Goal: Book appointment/travel/reservation

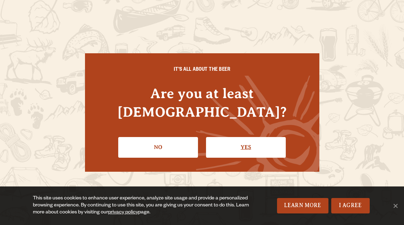
click at [236, 137] on link "Yes" at bounding box center [246, 147] width 80 height 20
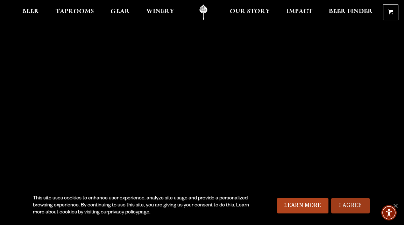
click at [348, 207] on link "I Agree" at bounding box center [351, 205] width 39 height 15
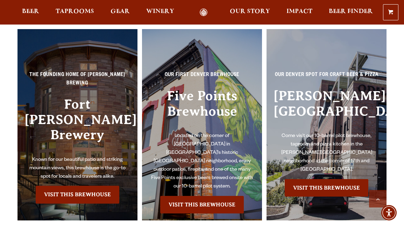
scroll to position [1372, 0]
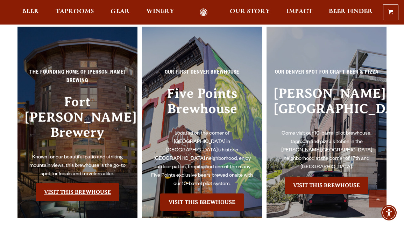
click at [72, 183] on link "Visit this Brewhouse" at bounding box center [78, 192] width 84 height 18
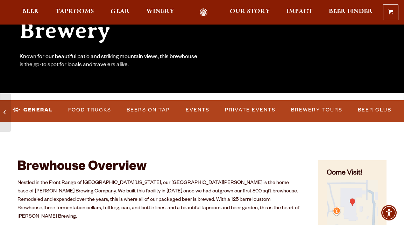
scroll to position [135, 0]
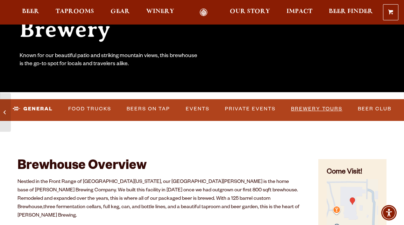
click at [328, 110] on link "Brewery Tours" at bounding box center [316, 109] width 57 height 16
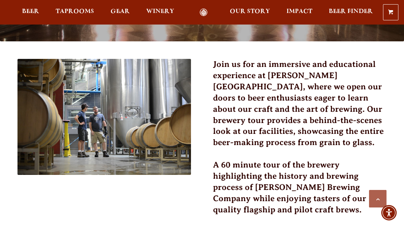
scroll to position [185, 0]
